Goal: Transaction & Acquisition: Book appointment/travel/reservation

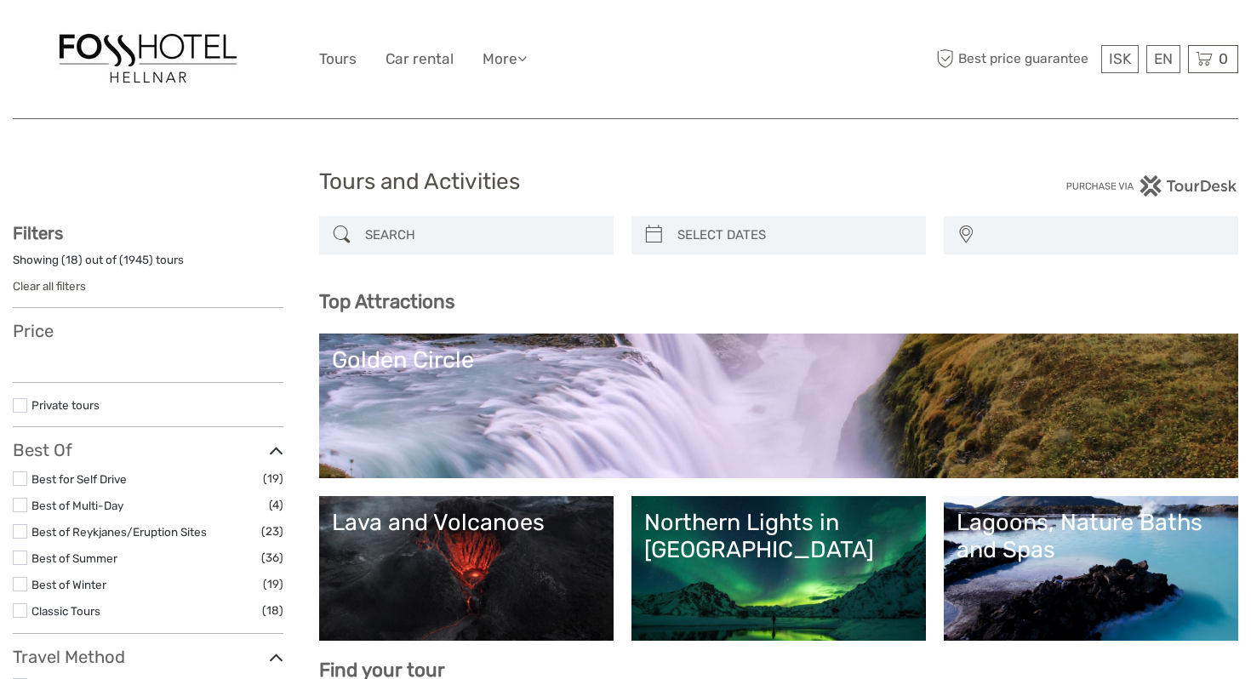
select select
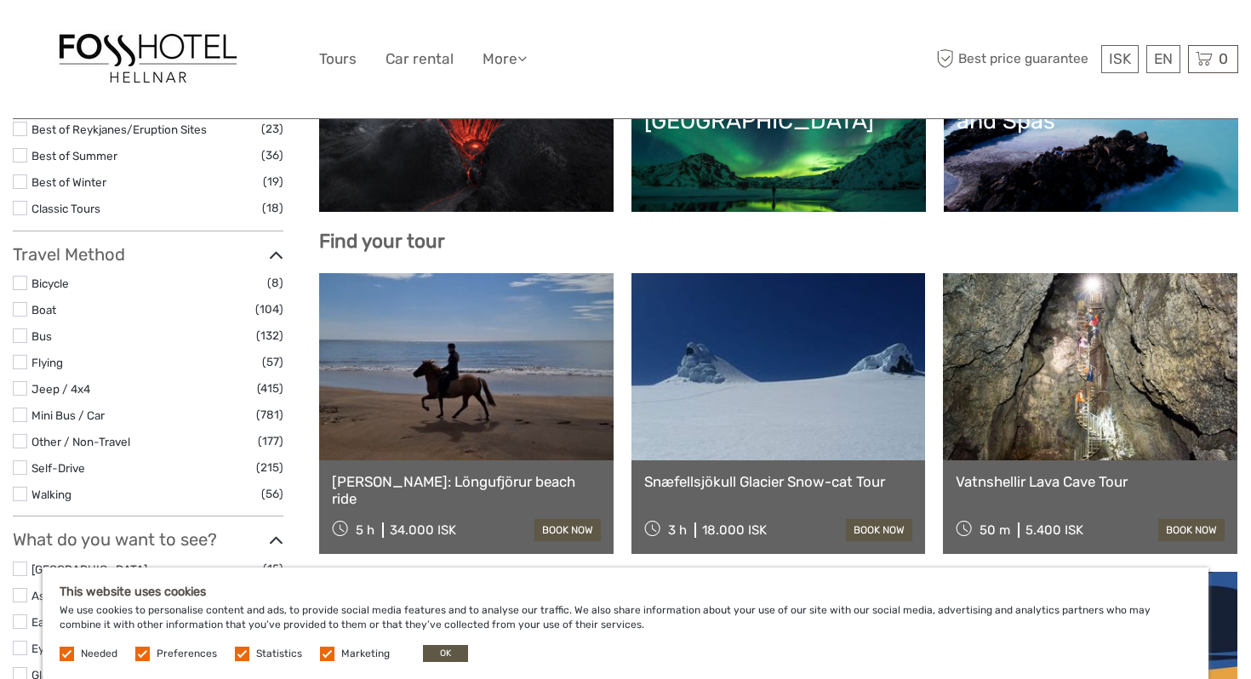
scroll to position [438, 0]
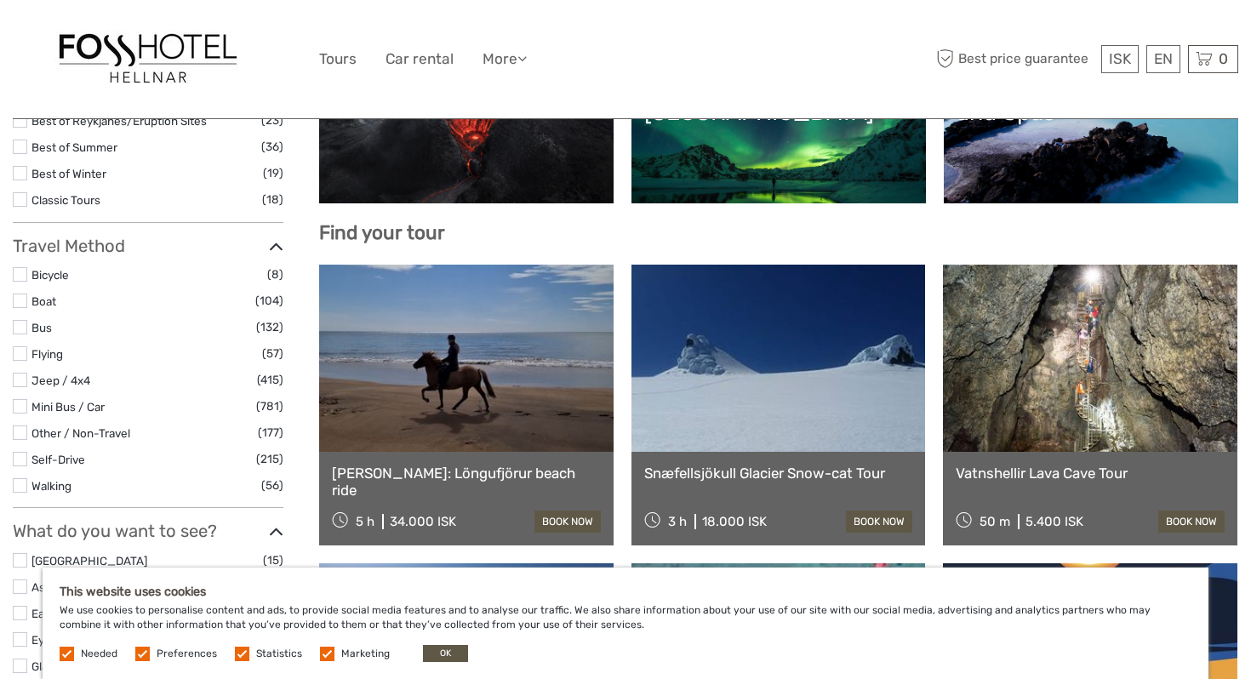
click at [736, 415] on link at bounding box center [779, 358] width 295 height 187
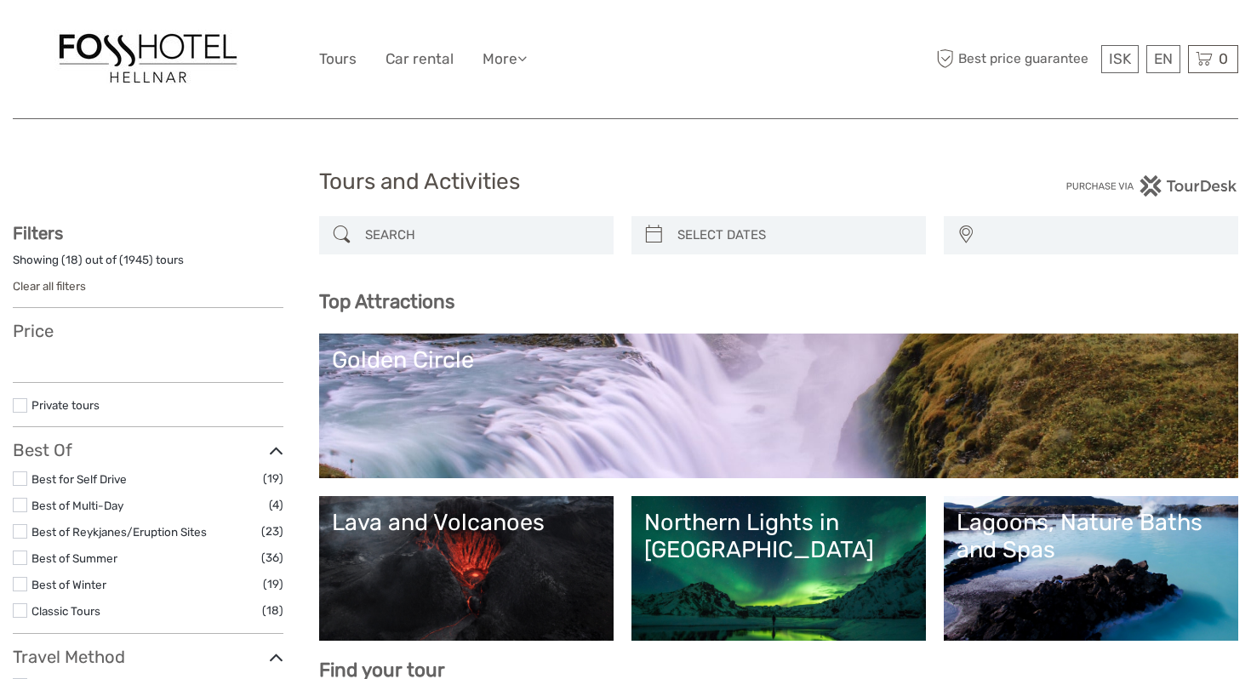
select select
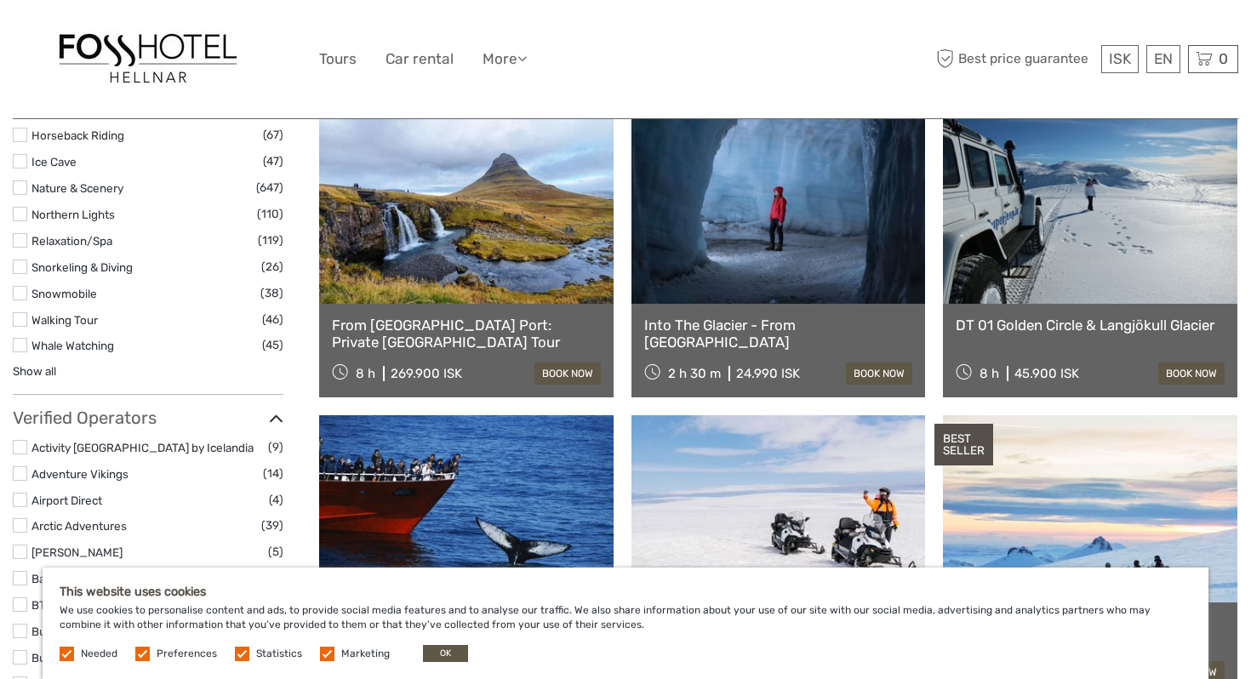
scroll to position [1775, 0]
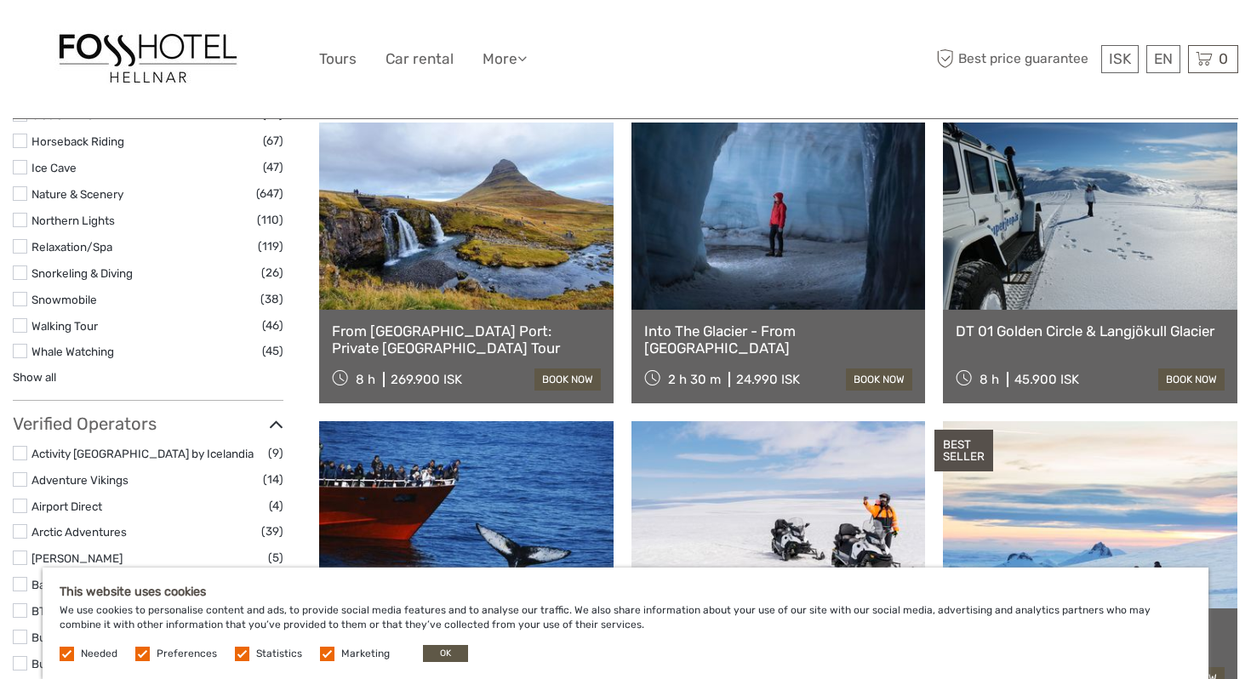
click at [20, 302] on label at bounding box center [20, 299] width 14 height 14
click at [0, 0] on input "checkbox" at bounding box center [0, 0] width 0 height 0
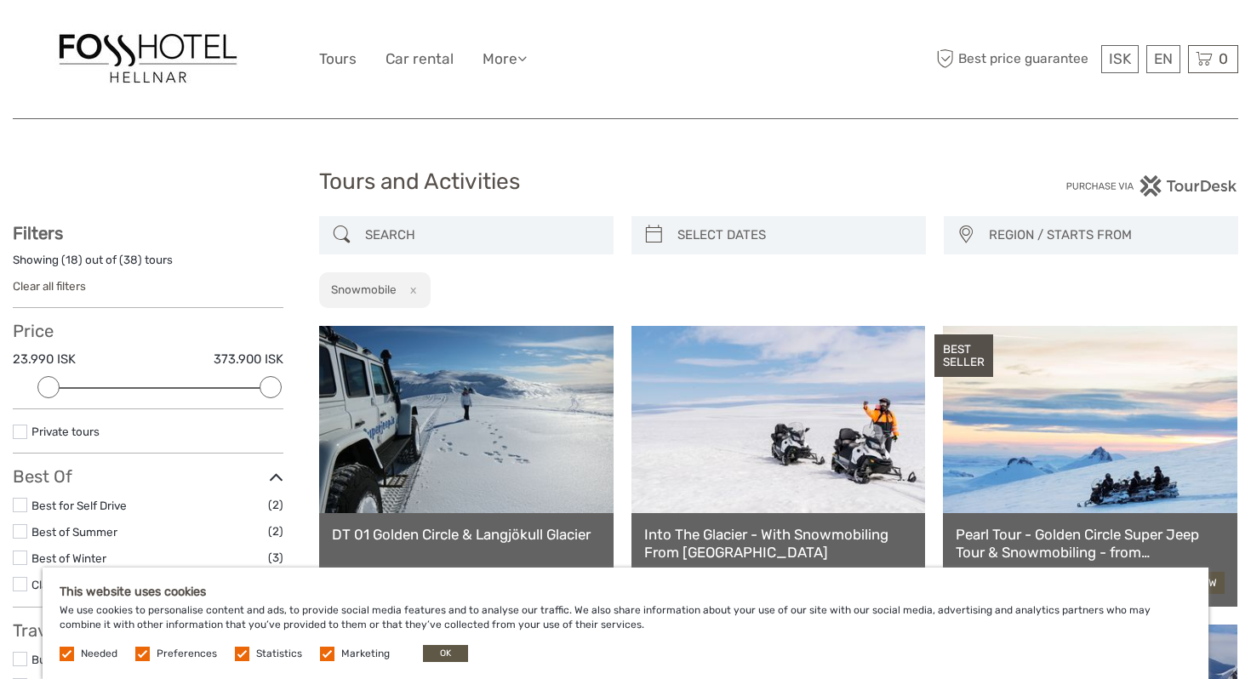
click at [1049, 233] on span "REGION / STARTS FROM" at bounding box center [1105, 235] width 249 height 28
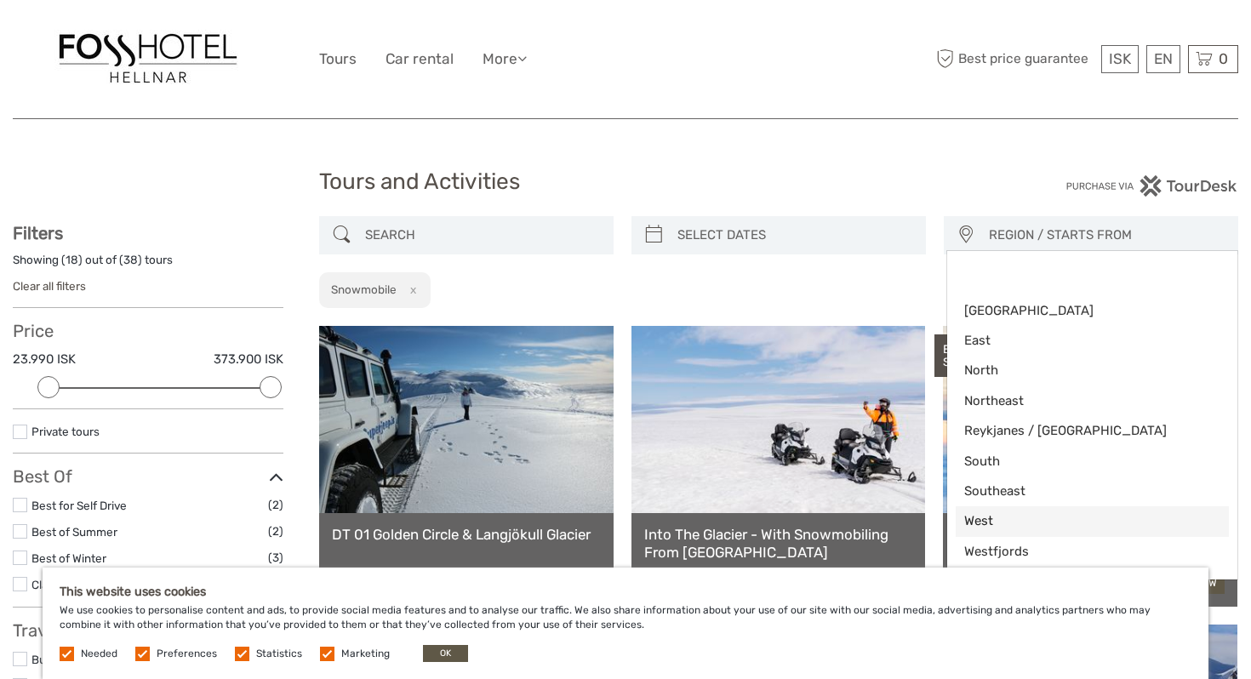
click at [977, 524] on span "West" at bounding box center [1077, 521] width 227 height 18
select select "West"
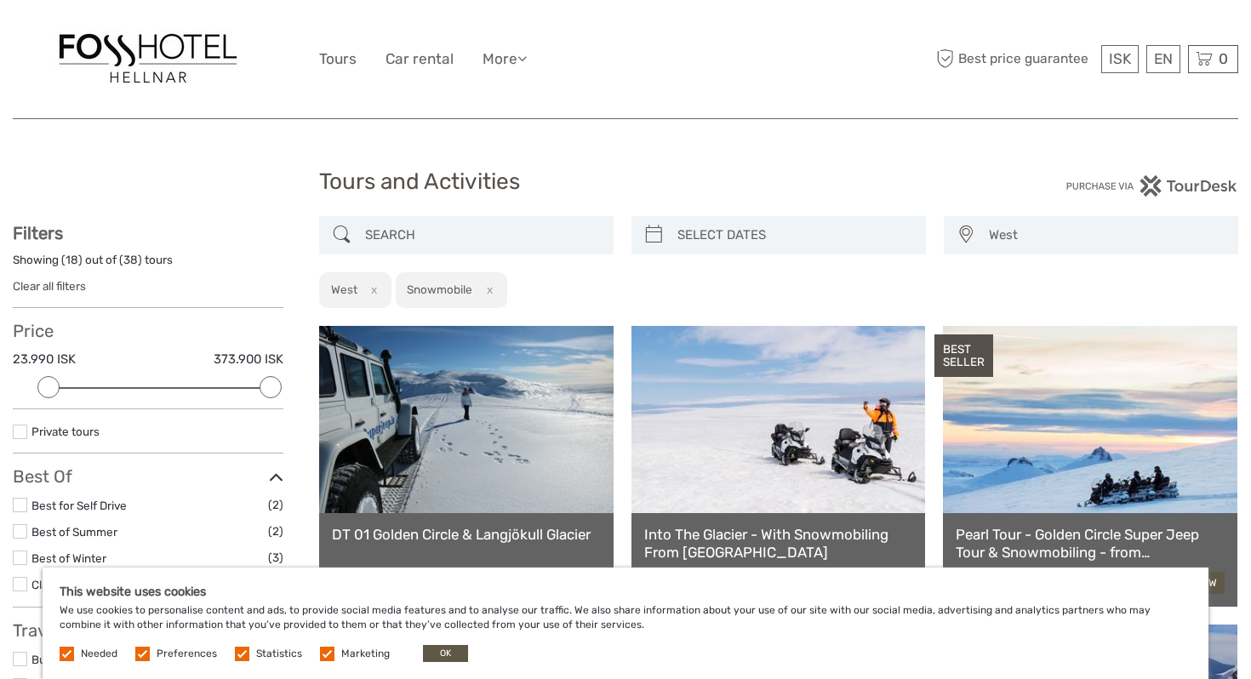
scroll to position [101, 0]
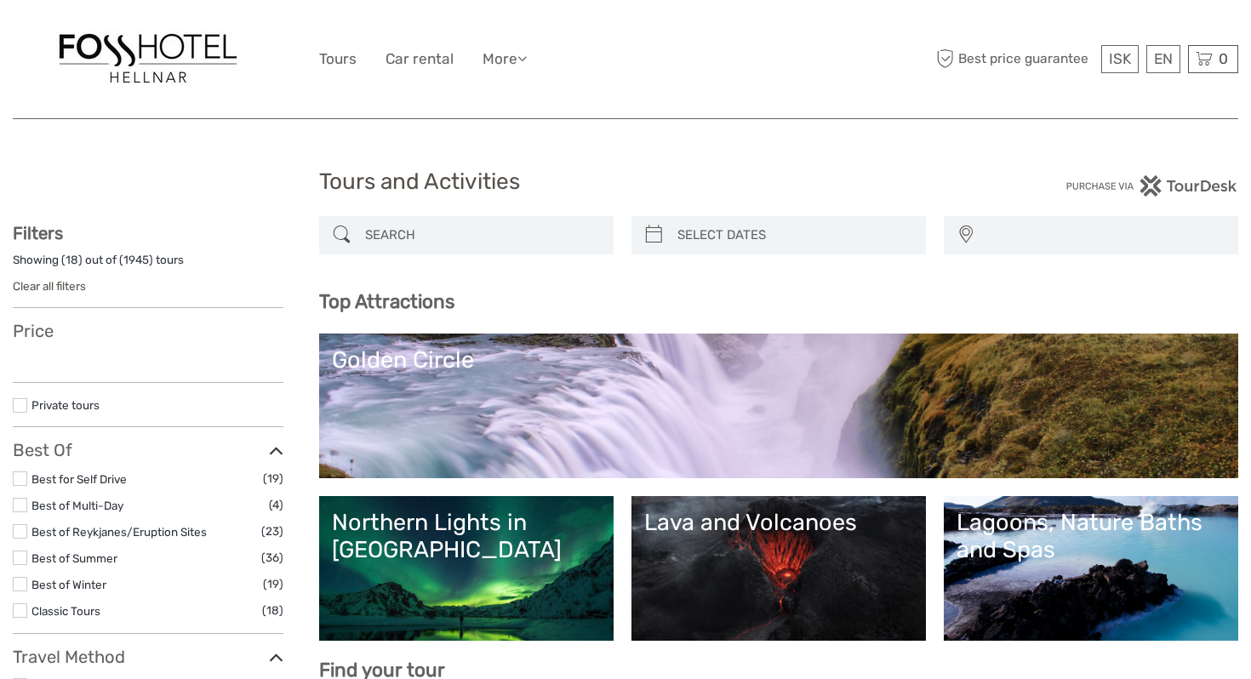
select select
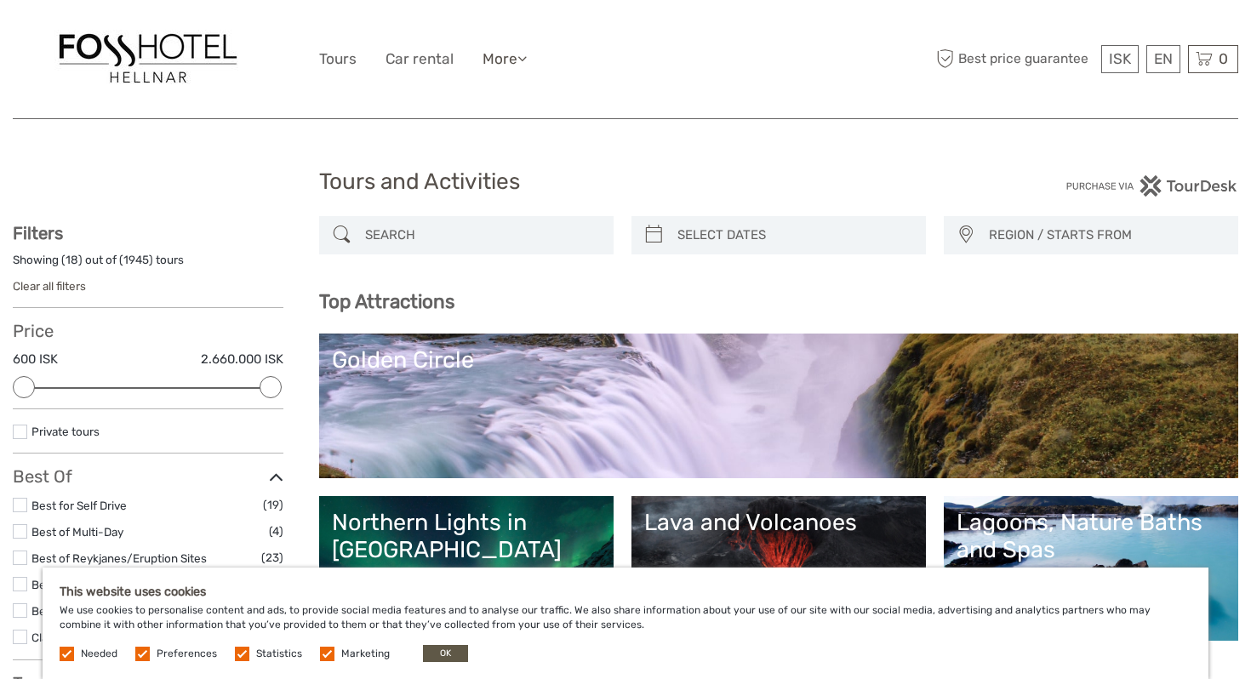
click at [509, 56] on link "More" at bounding box center [505, 59] width 44 height 25
